Goal: Complete application form: Complete application form

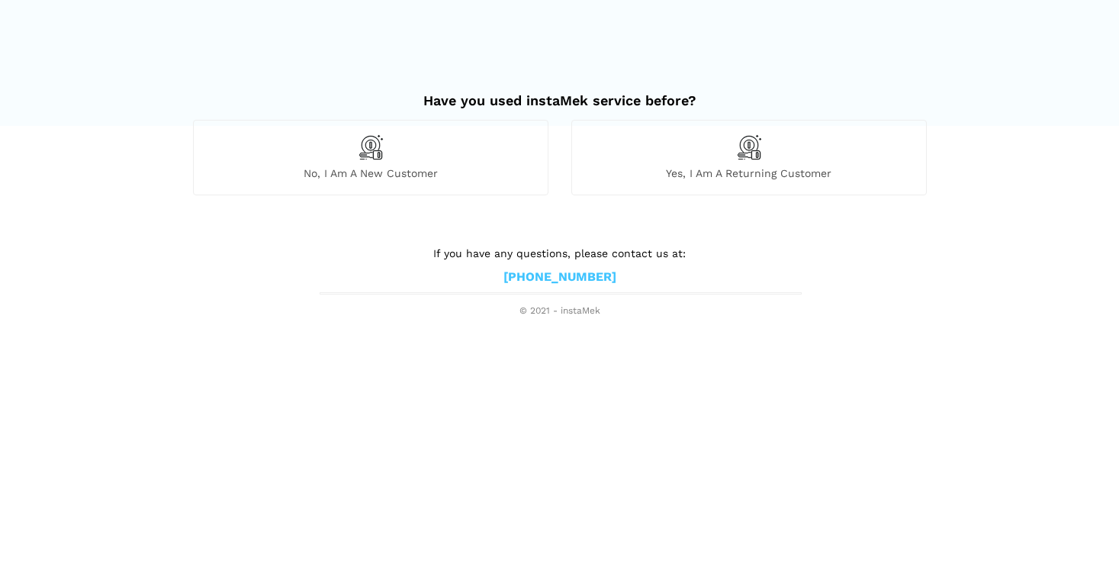
click at [370, 162] on div "No, I am a new customer" at bounding box center [371, 157] width 356 height 75
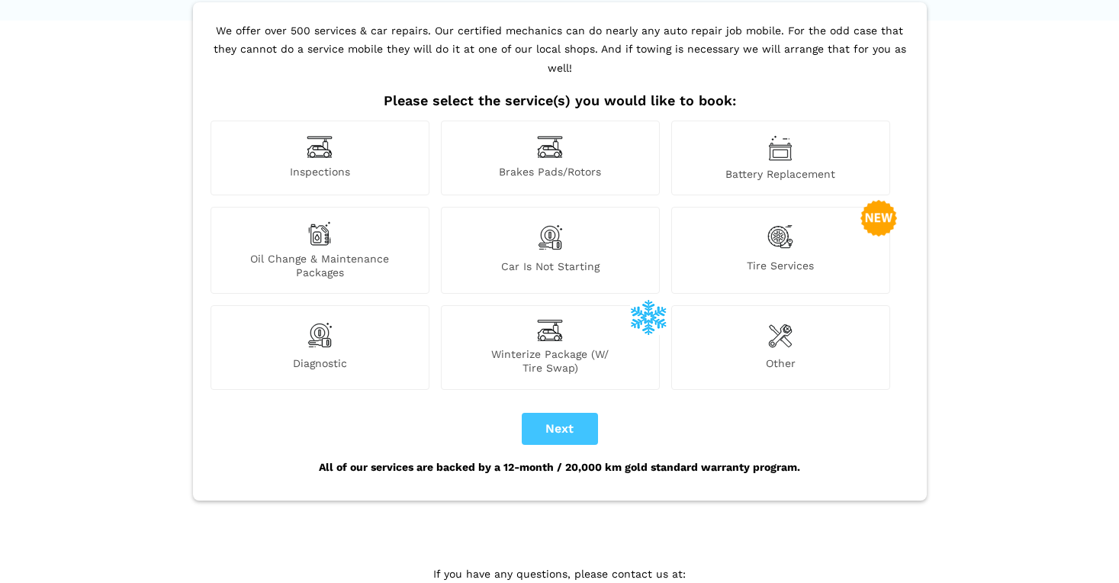
scroll to position [111, 0]
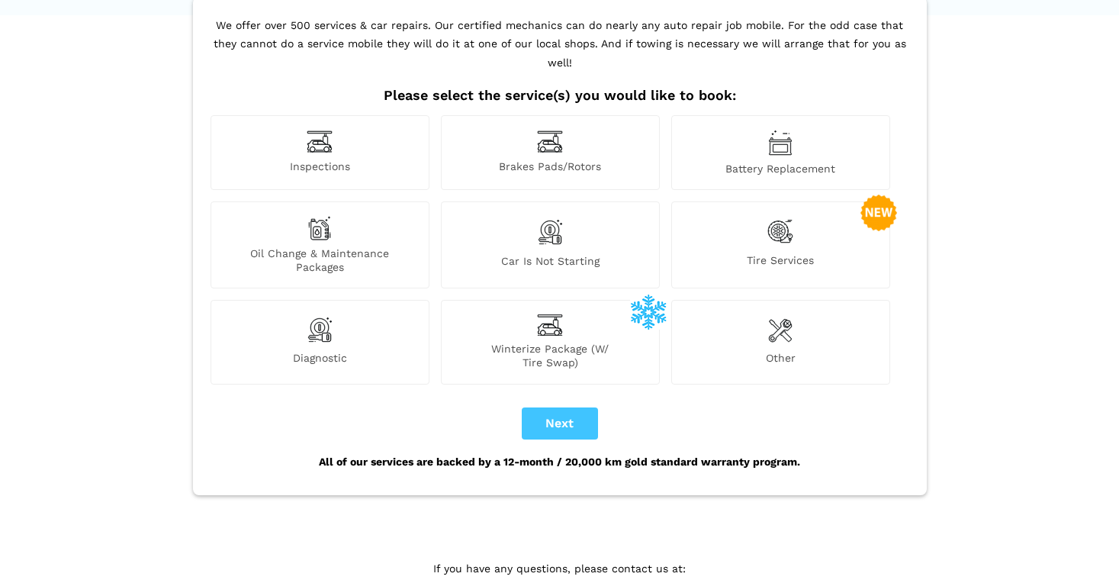
click at [784, 317] on img at bounding box center [780, 329] width 24 height 31
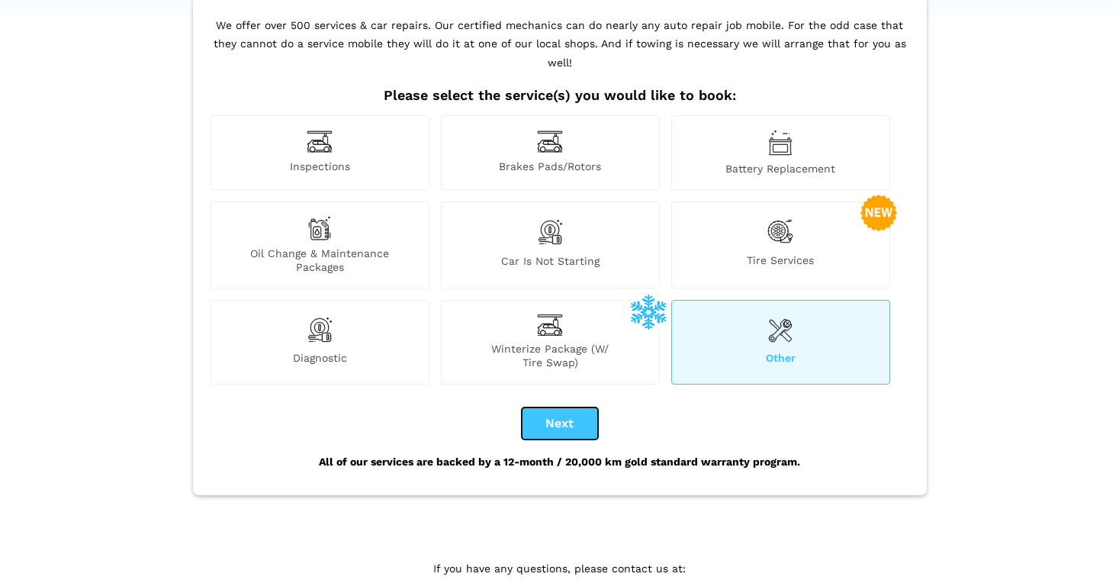
click at [561, 409] on button "Next" at bounding box center [560, 423] width 76 height 32
checkbox input "true"
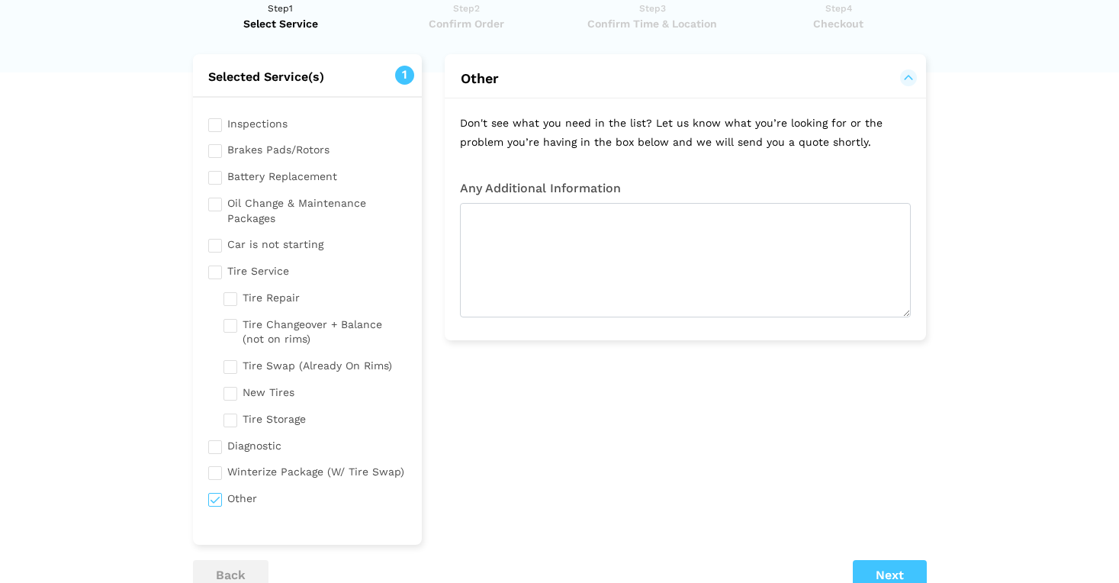
scroll to position [37, 0]
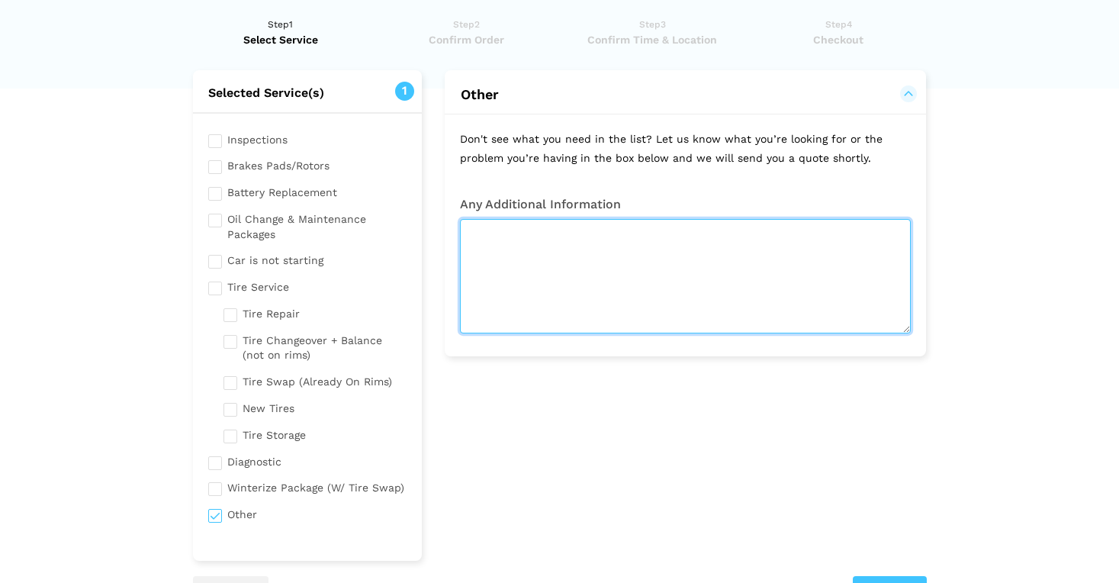
click at [483, 259] on textarea at bounding box center [685, 276] width 451 height 114
type textarea "c"
type textarea "C"
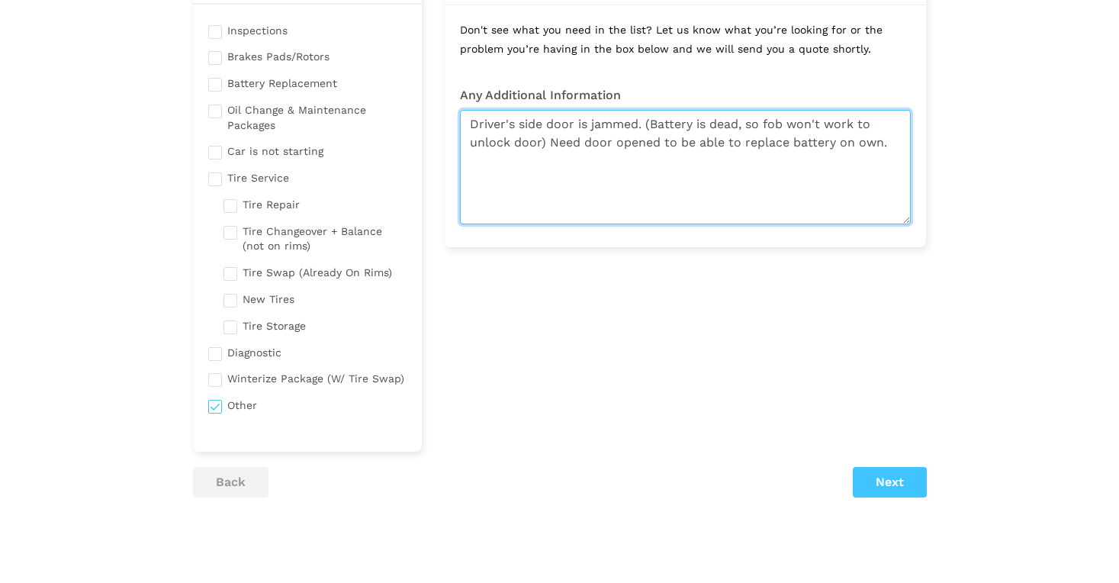
scroll to position [237, 0]
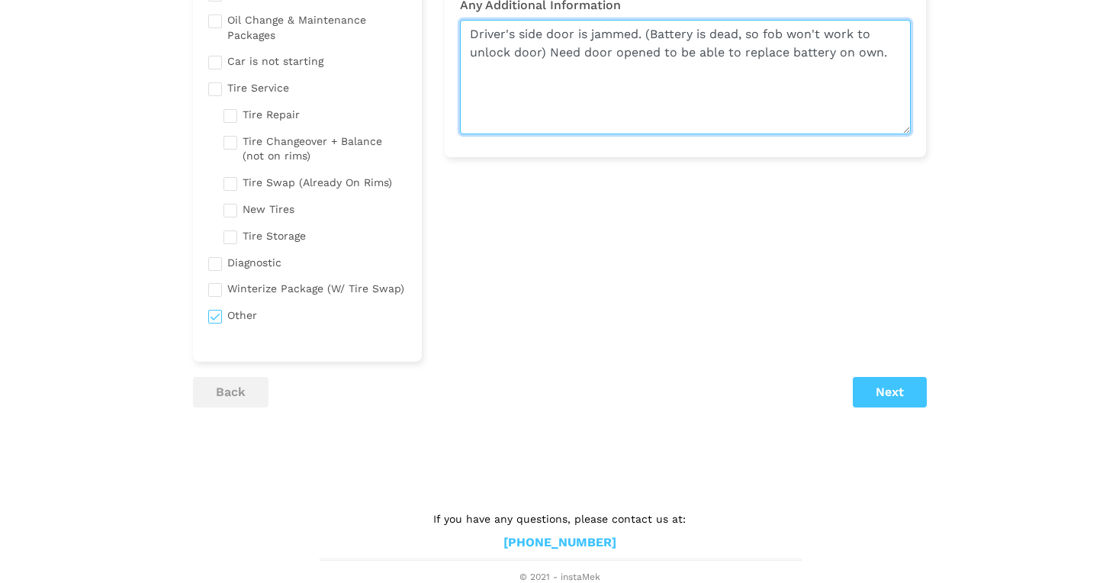
type textarea "Driver's side door is jammed. (Battery is dead, so fob won't work to unlock doo…"
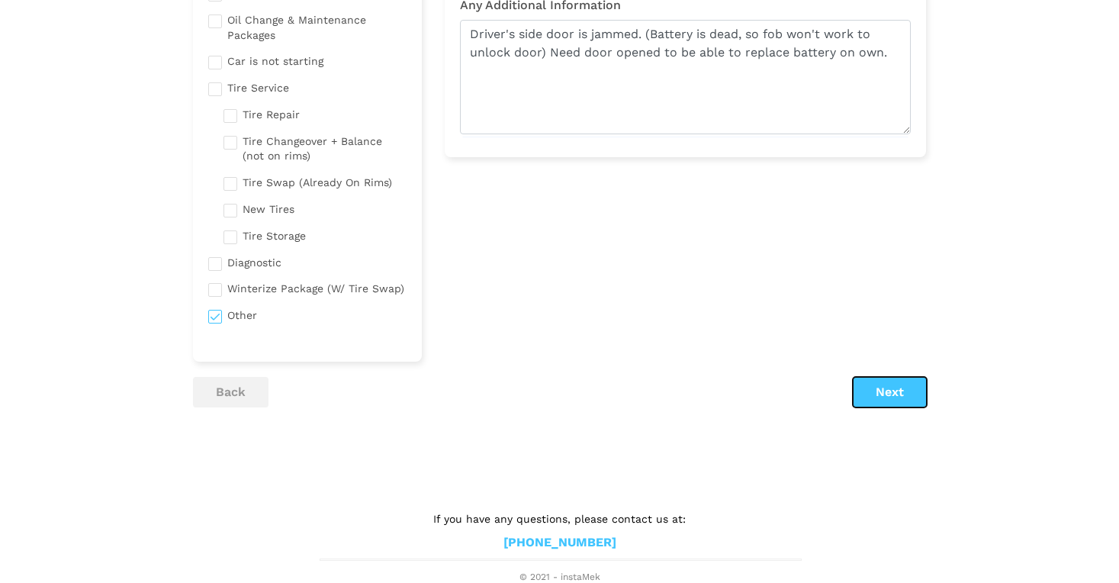
click at [889, 403] on button "Next" at bounding box center [890, 392] width 74 height 31
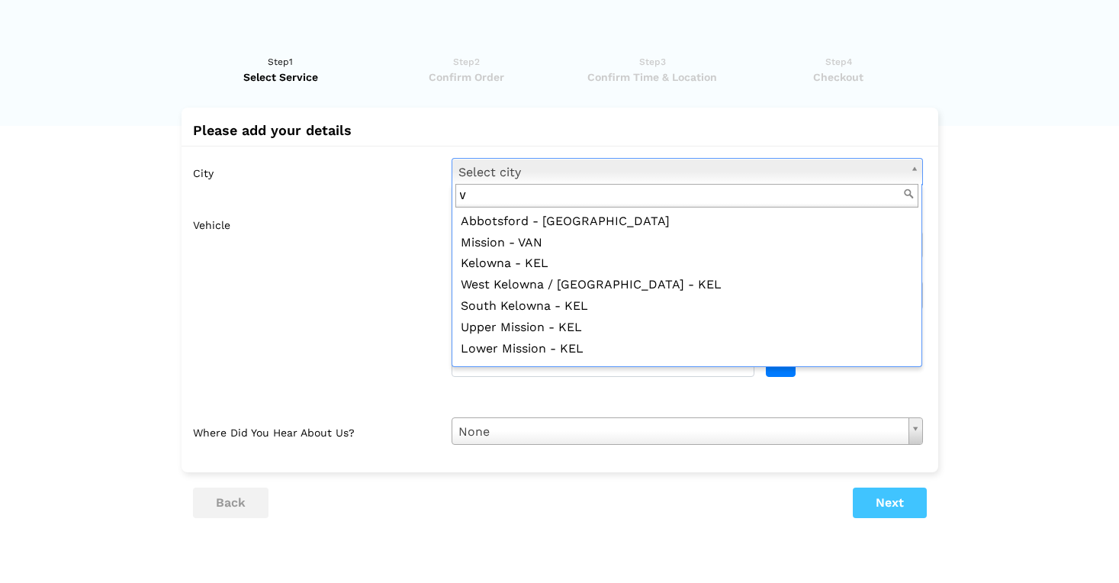
scroll to position [0, 0]
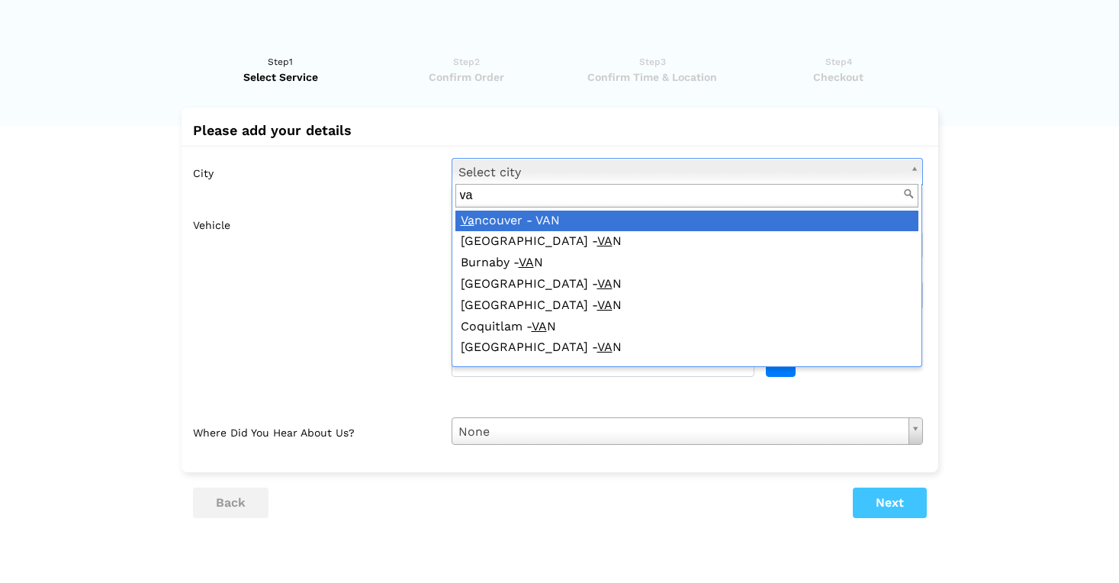
type input "va"
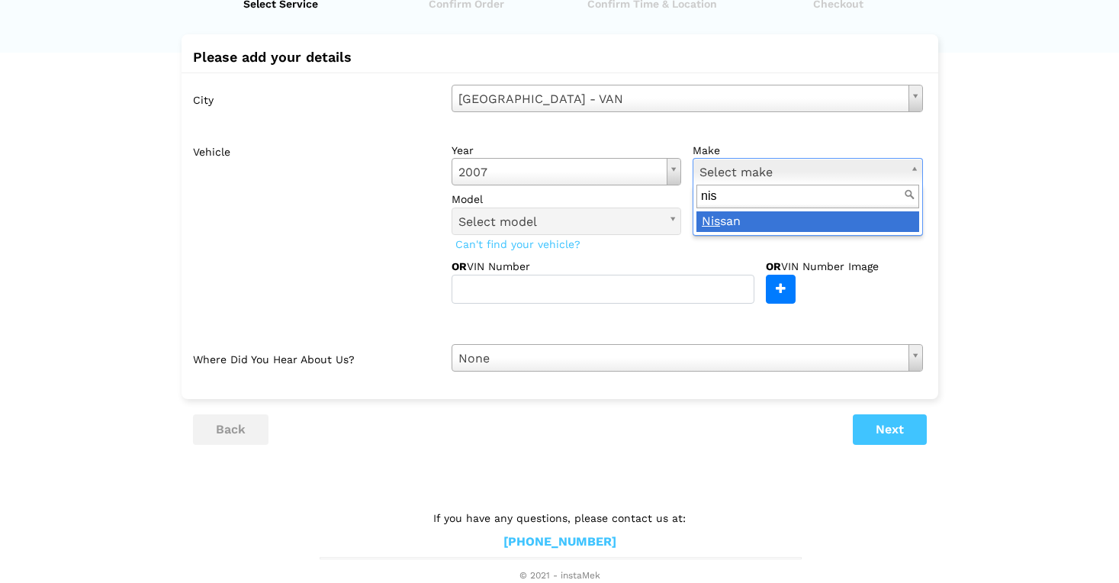
type input "nis"
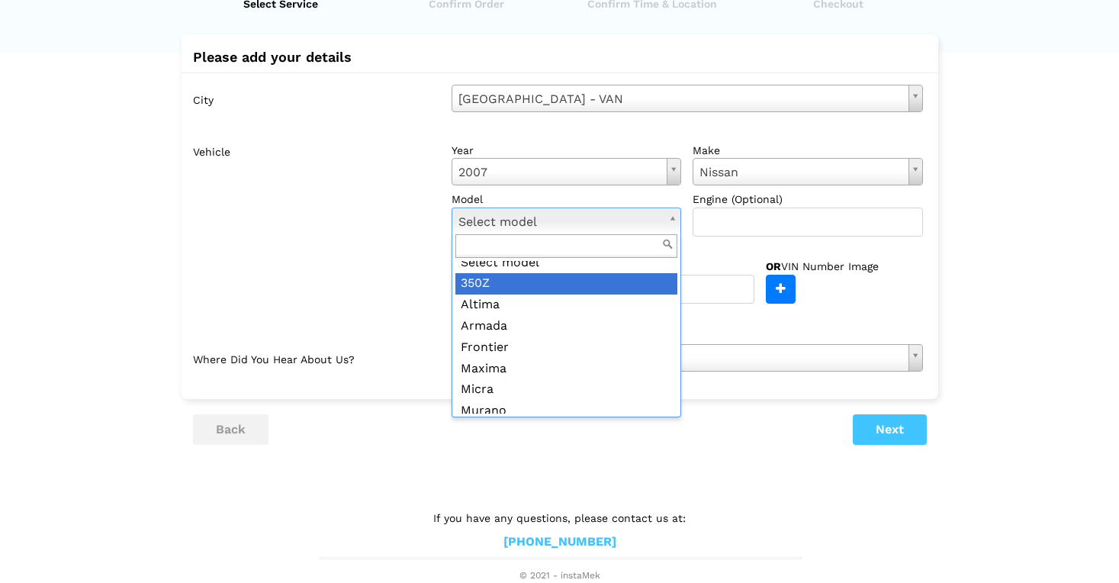
scroll to position [11, 0]
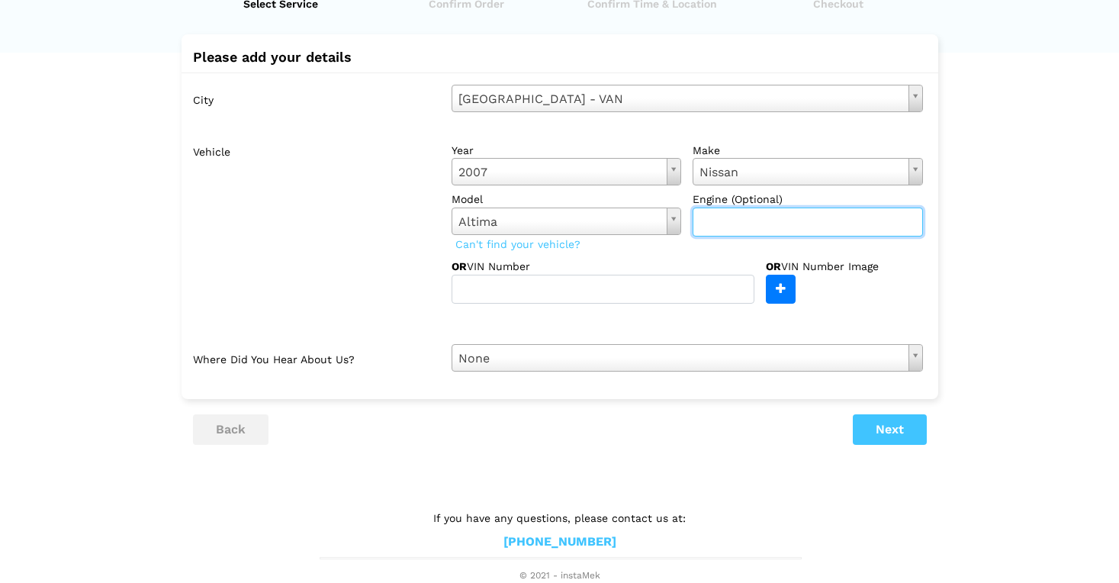
click at [716, 224] on input "text" at bounding box center [808, 222] width 230 height 29
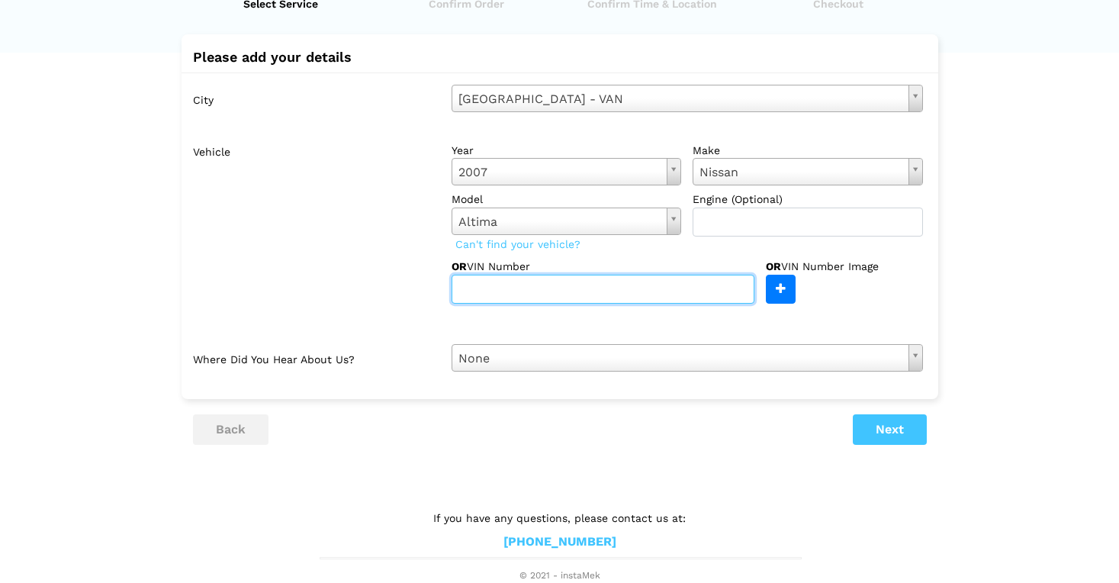
click at [618, 290] on input "text" at bounding box center [603, 289] width 303 height 29
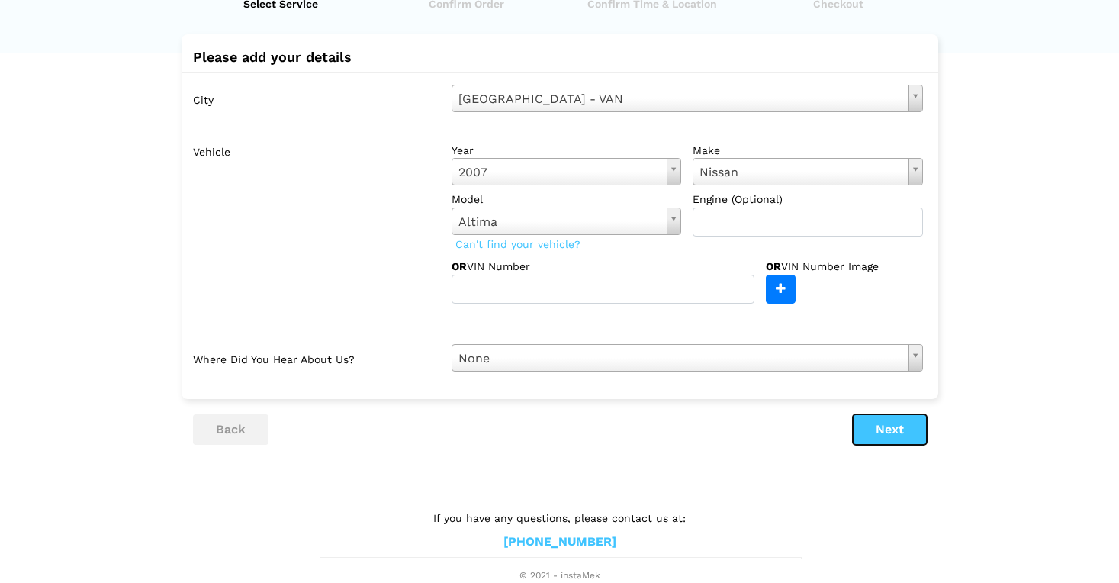
click at [865, 423] on button "Next" at bounding box center [890, 429] width 74 height 31
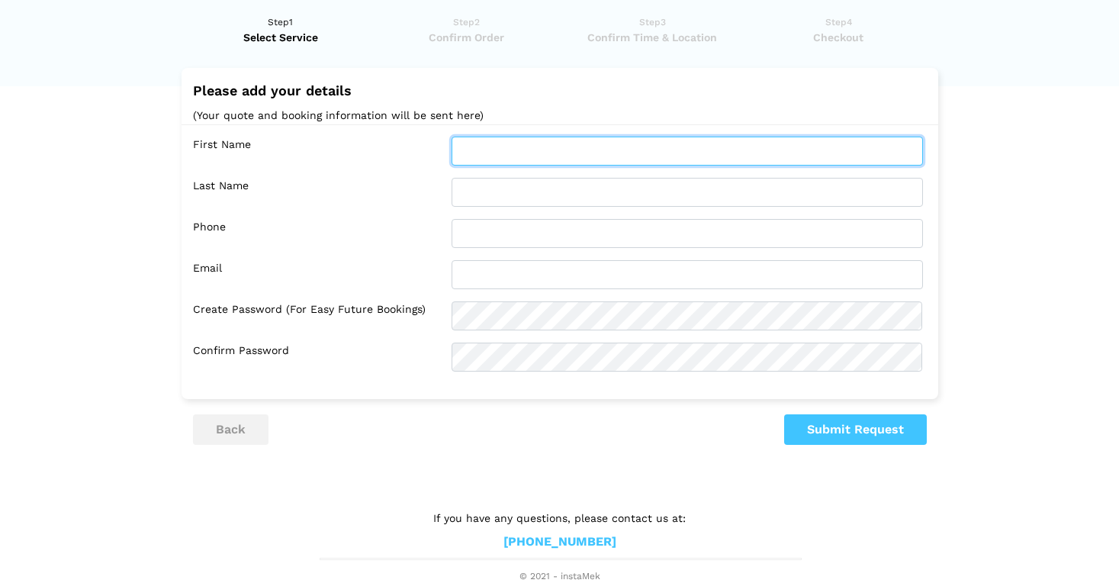
click at [499, 143] on input "text" at bounding box center [687, 151] width 471 height 29
type input "[PERSON_NAME]"
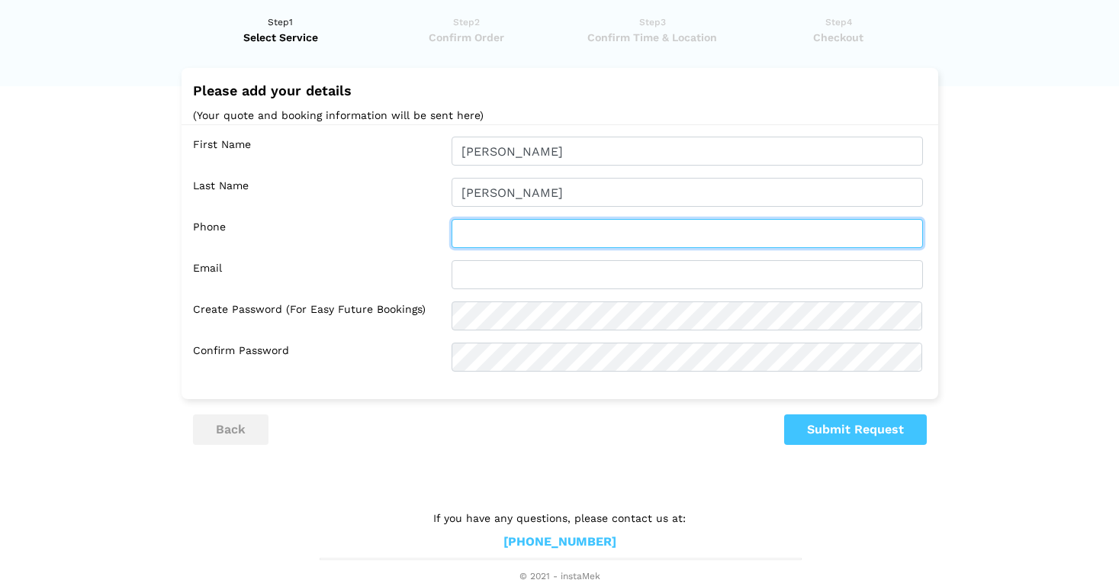
type input "7788288821"
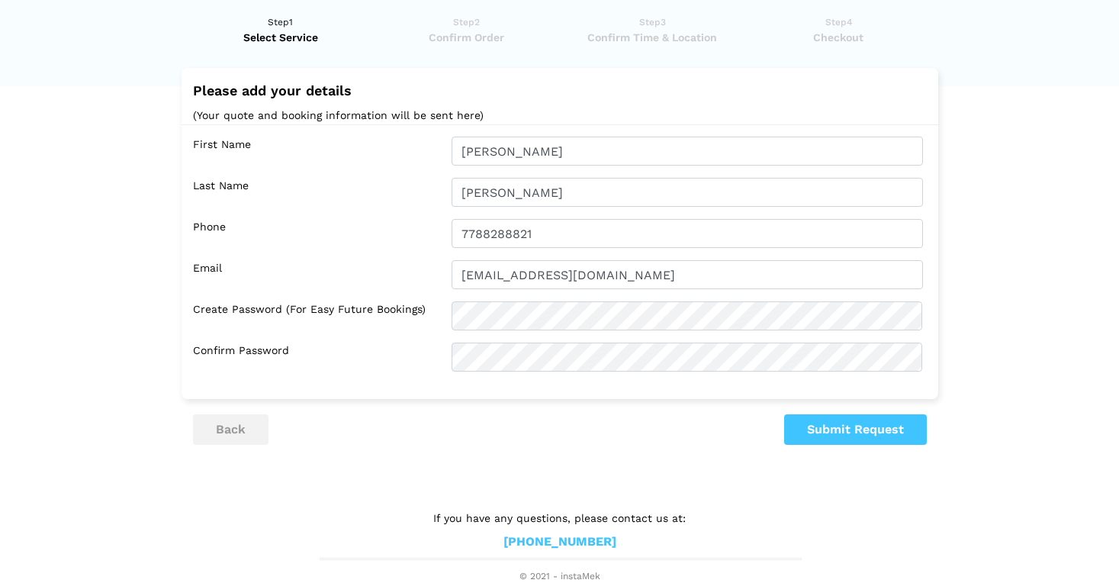
click at [542, 254] on div "First Name [PERSON_NAME] Last Name [PERSON_NAME] Phone 7788288821 Email [EMAIL_…" at bounding box center [560, 253] width 757 height 259
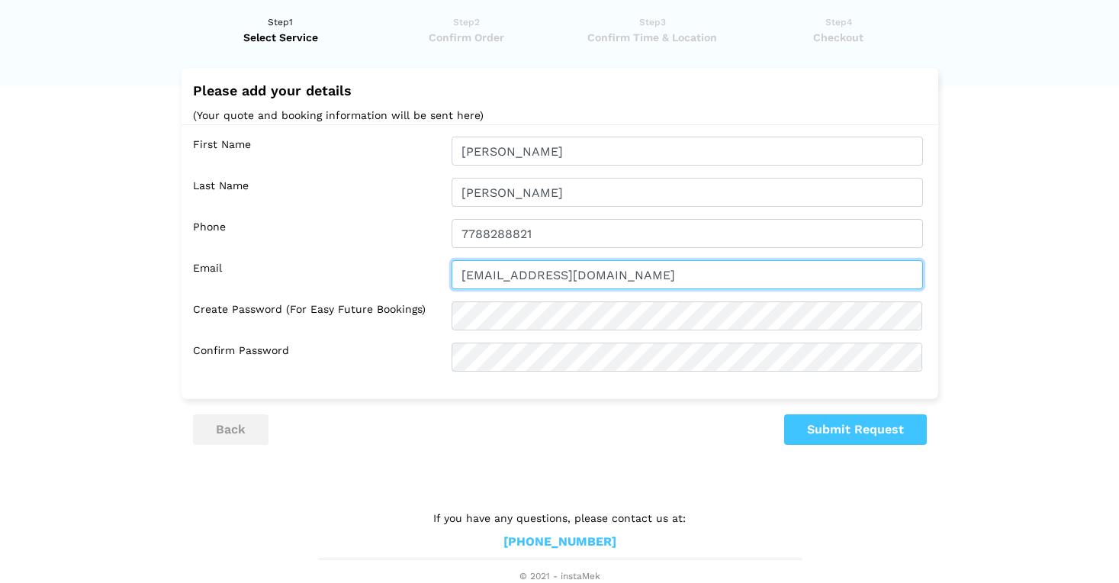
click at [545, 266] on input "[EMAIL_ADDRESS][DOMAIN_NAME]" at bounding box center [687, 274] width 471 height 29
type input "D"
type input "[EMAIL_ADDRESS][DOMAIN_NAME]"
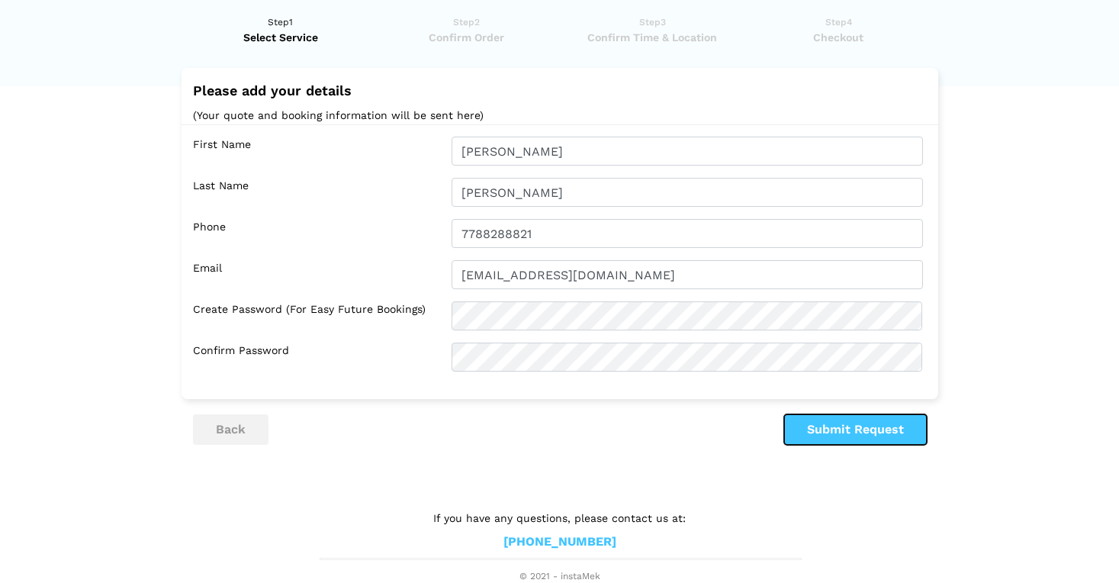
click at [819, 426] on button "Submit Request" at bounding box center [855, 429] width 143 height 31
